Goal: Information Seeking & Learning: Learn about a topic

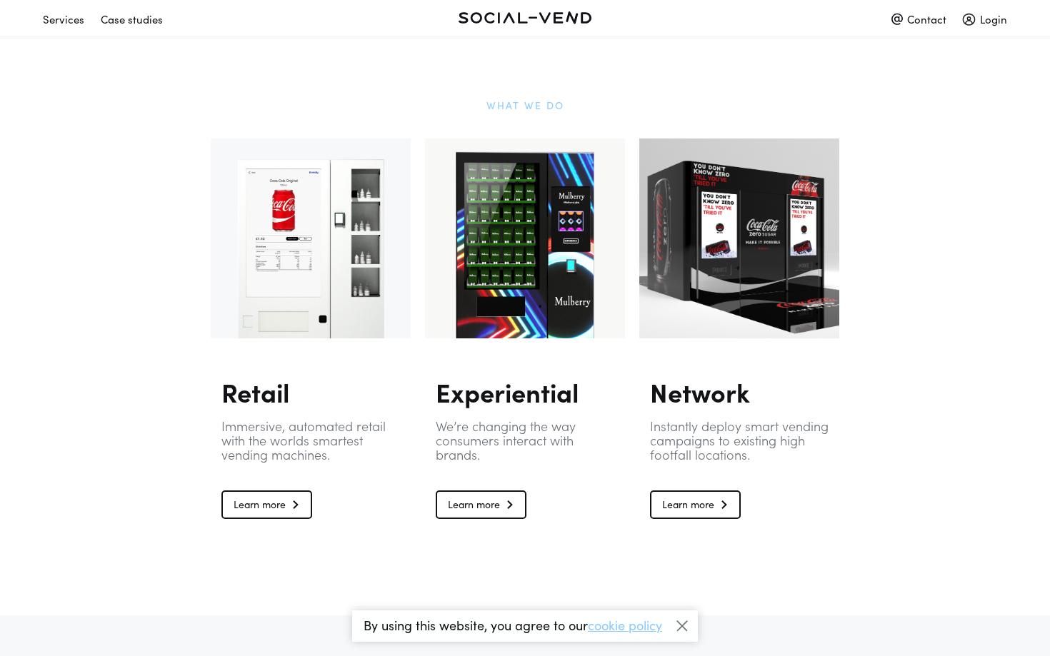
scroll to position [858, 0]
click at [487, 506] on link "Learn more" at bounding box center [481, 504] width 91 height 29
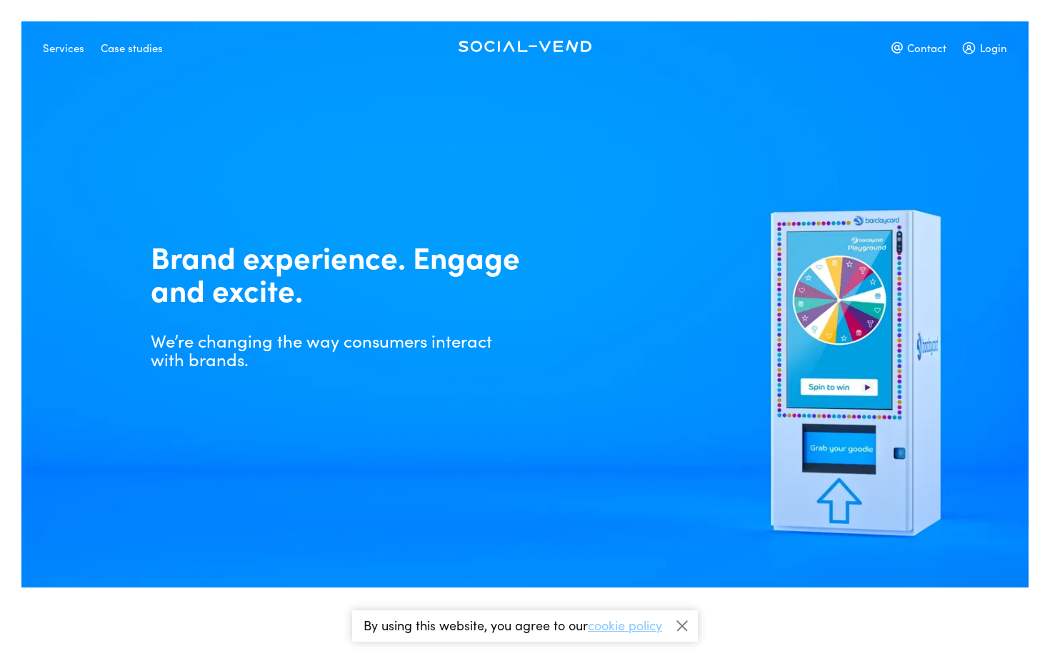
click at [134, 43] on div "Case studies" at bounding box center [132, 47] width 62 height 25
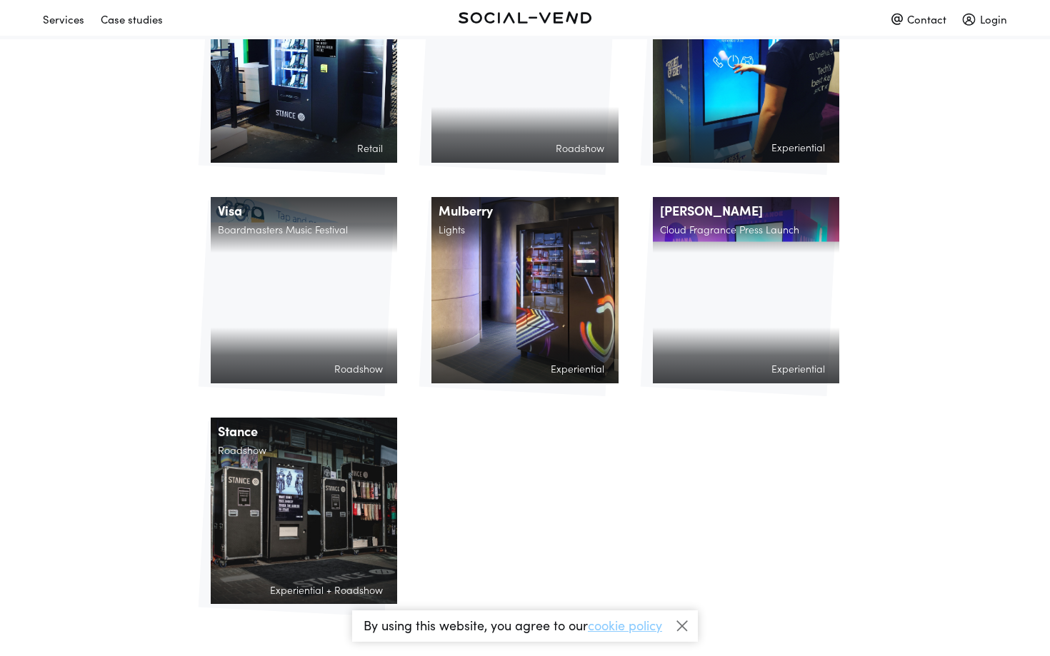
scroll to position [1248, 0]
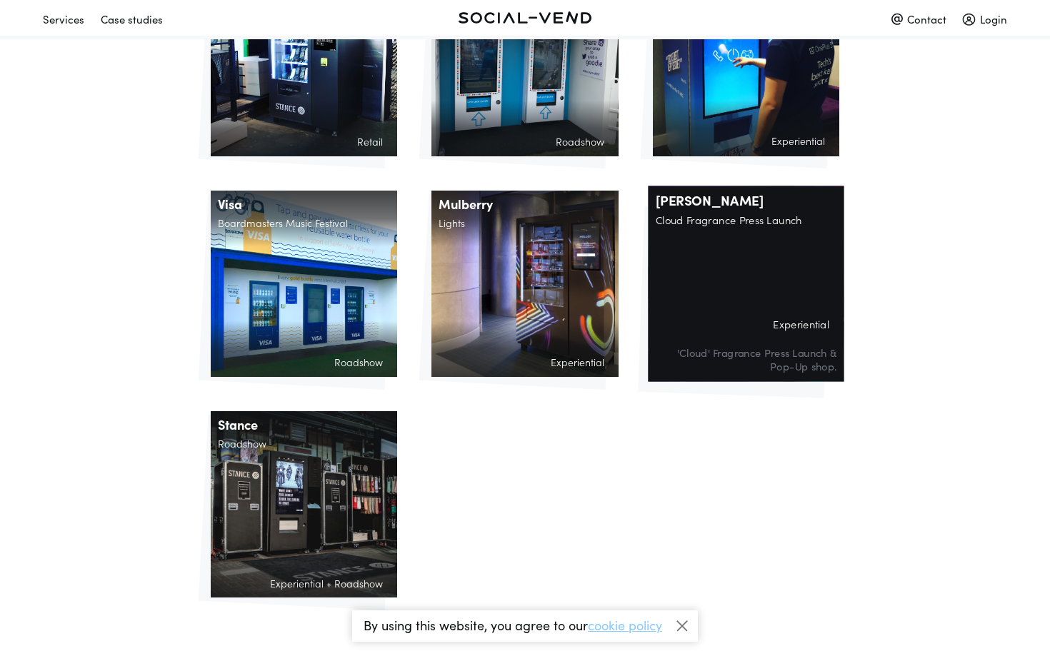
click at [758, 243] on div "[PERSON_NAME] Cloud Fragrance Press Launch Experiential 'Cloud' Fragrance Press…" at bounding box center [746, 284] width 196 height 196
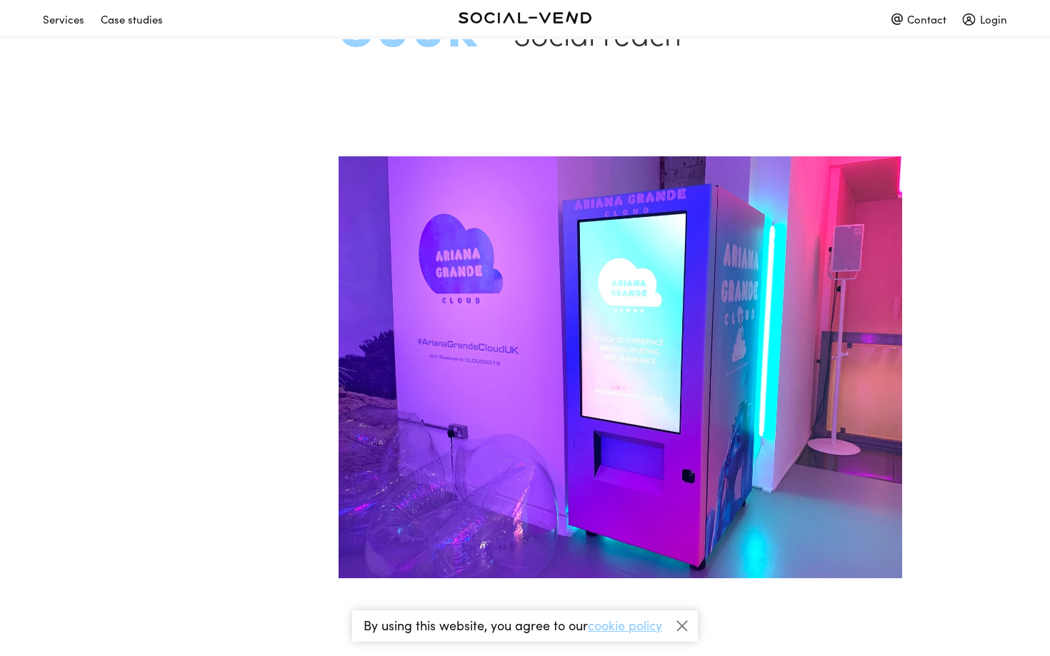
scroll to position [2044, 0]
